Goal: Transaction & Acquisition: Book appointment/travel/reservation

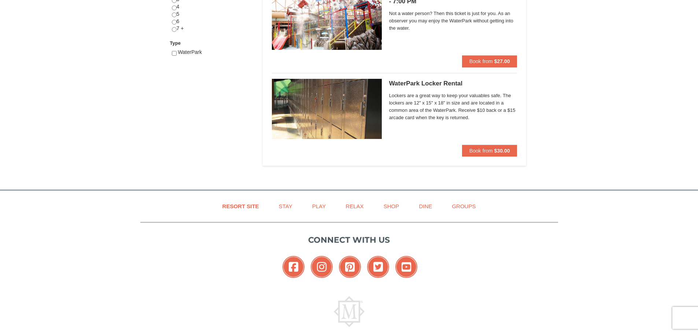
scroll to position [366, 0]
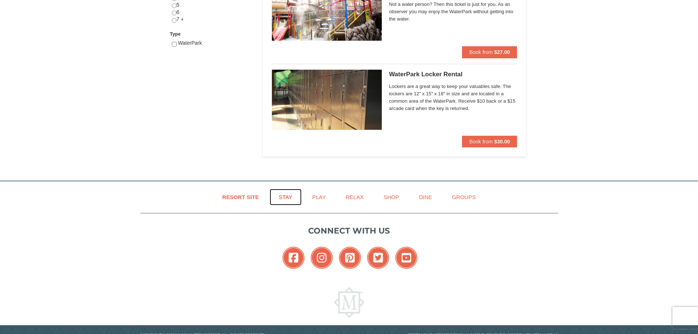
click at [284, 198] on link "Stay" at bounding box center [286, 197] width 32 height 16
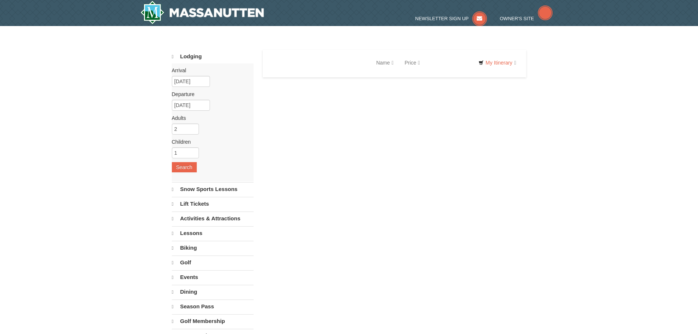
select select "10"
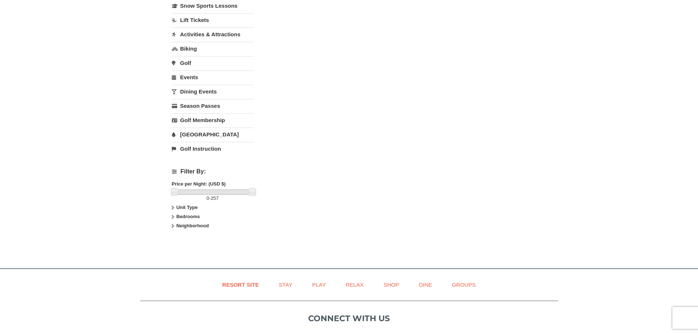
scroll to position [183, 0]
click at [198, 213] on label "Bedrooms" at bounding box center [213, 215] width 82 height 7
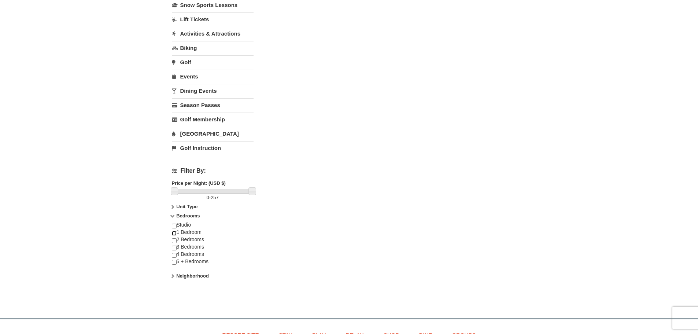
click at [176, 232] on input "checkbox" at bounding box center [174, 233] width 5 height 5
checkbox input "true"
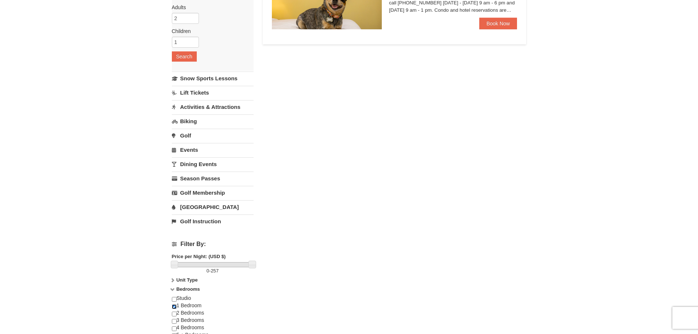
scroll to position [0, 0]
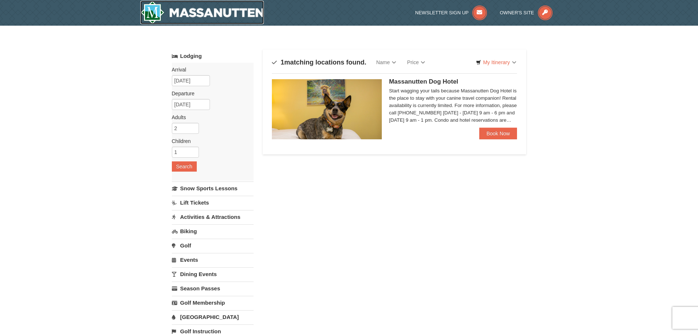
click at [218, 11] on img at bounding box center [202, 12] width 124 height 23
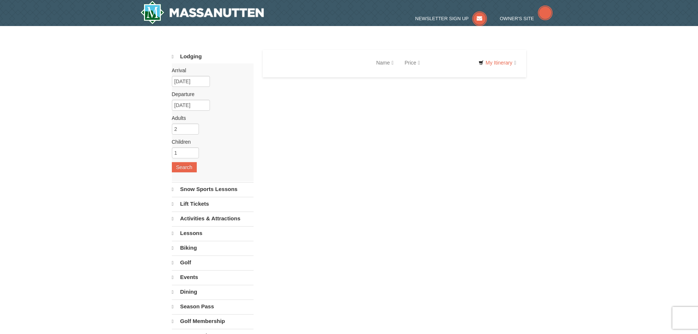
select select "10"
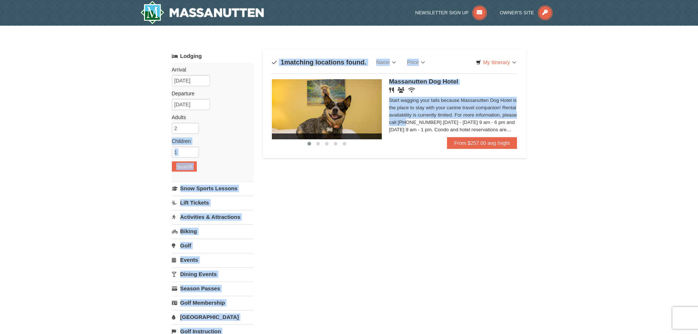
drag, startPoint x: 481, startPoint y: 115, endPoint x: 251, endPoint y: 131, distance: 230.7
click at [240, 126] on div "Lodging Arrival Please format dates MM/DD/YYYY Please format dates MM/DD/YYYY 1…" at bounding box center [349, 237] width 355 height 377
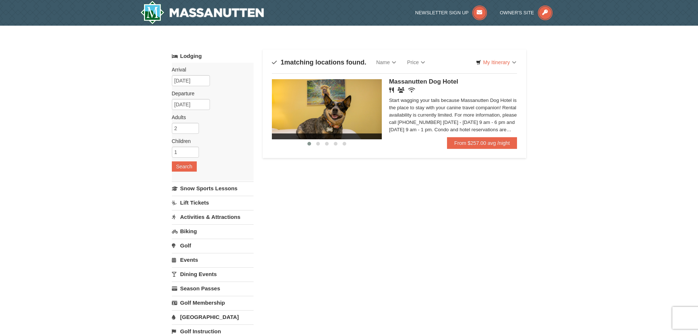
click at [431, 210] on div "Lodging Arrival Please format dates MM/DD/YYYY Please format dates MM/DD/YYYY 1…" at bounding box center [349, 237] width 355 height 377
click at [192, 81] on input "[DATE]" at bounding box center [191, 80] width 38 height 11
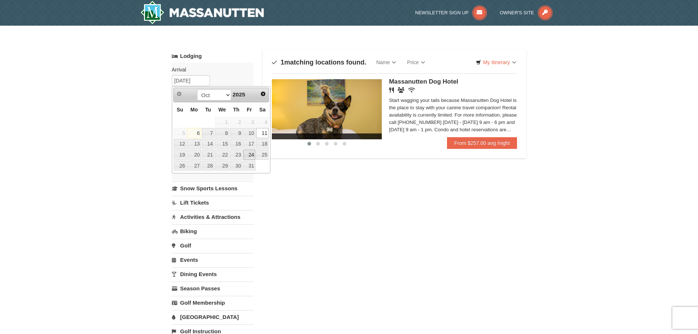
click at [251, 151] on link "24" at bounding box center [249, 155] width 12 height 10
type input "10/24/2025"
type input "10/25/2025"
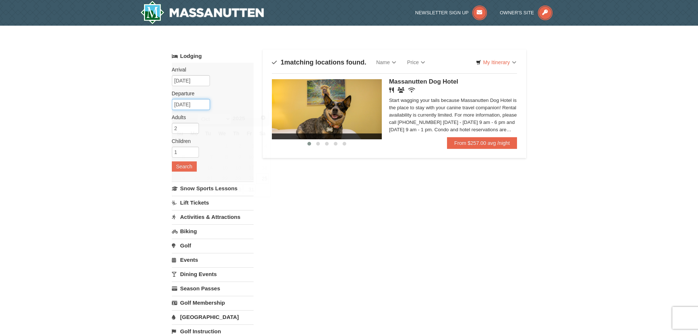
click at [196, 103] on input "10/25/2025" at bounding box center [191, 104] width 38 height 11
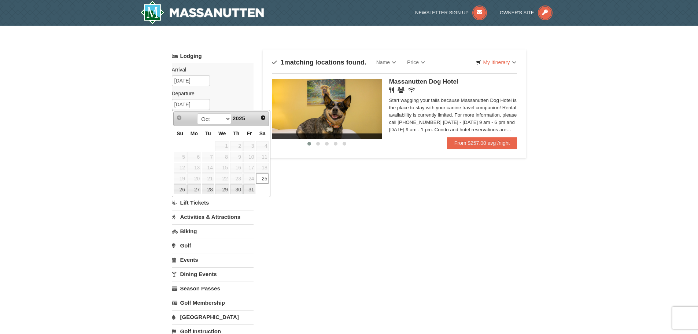
click at [110, 104] on div "× Categories Map List Filter My Itinerary Questions? 1-540-289-9441 Lodging Arr…" at bounding box center [349, 234] width 698 height 417
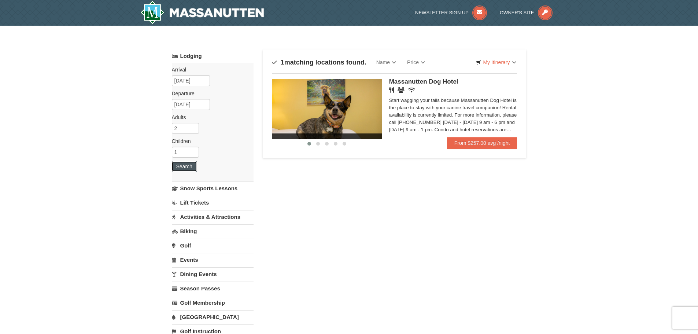
click at [191, 166] on button "Search" at bounding box center [184, 166] width 25 height 10
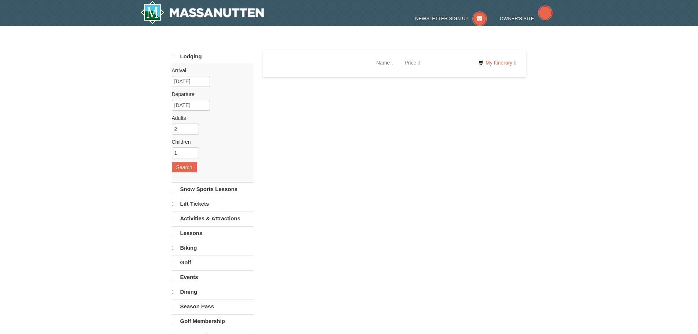
select select "10"
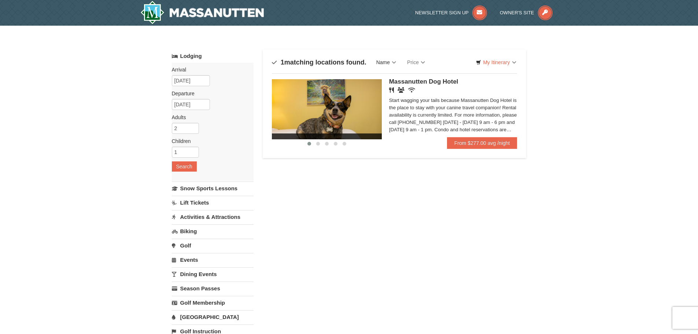
click at [395, 64] on link "Name" at bounding box center [386, 62] width 31 height 15
click at [399, 78] on link "Name (A to Z)" at bounding box center [400, 78] width 59 height 10
click at [491, 64] on link "My Itinerary" at bounding box center [495, 62] width 49 height 11
click at [381, 233] on div "Lodging Arrival Please format dates MM/DD/YYYY Please format dates MM/DD/YYYY 1…" at bounding box center [349, 237] width 355 height 377
